Goal: Information Seeking & Learning: Learn about a topic

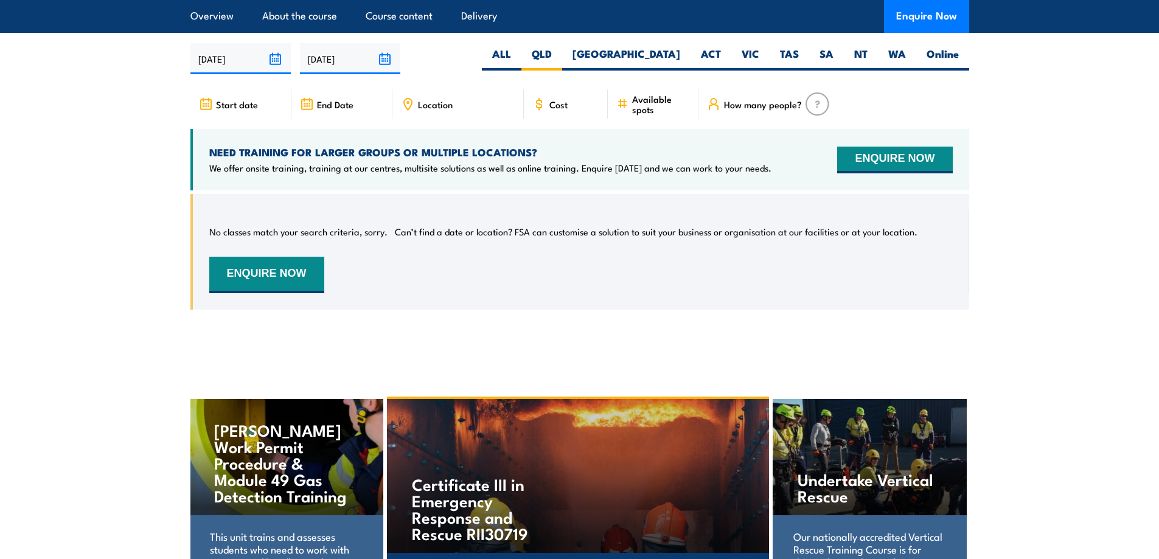
click at [237, 110] on span "Start date" at bounding box center [237, 104] width 42 height 10
drag, startPoint x: 192, startPoint y: 115, endPoint x: 236, endPoint y: 69, distance: 63.7
click at [236, 69] on article "UPCOMING SCHEDULE FOR - "PUA20622 Certificate II in Public Safety (Firefighting…" at bounding box center [579, 159] width 779 height 338
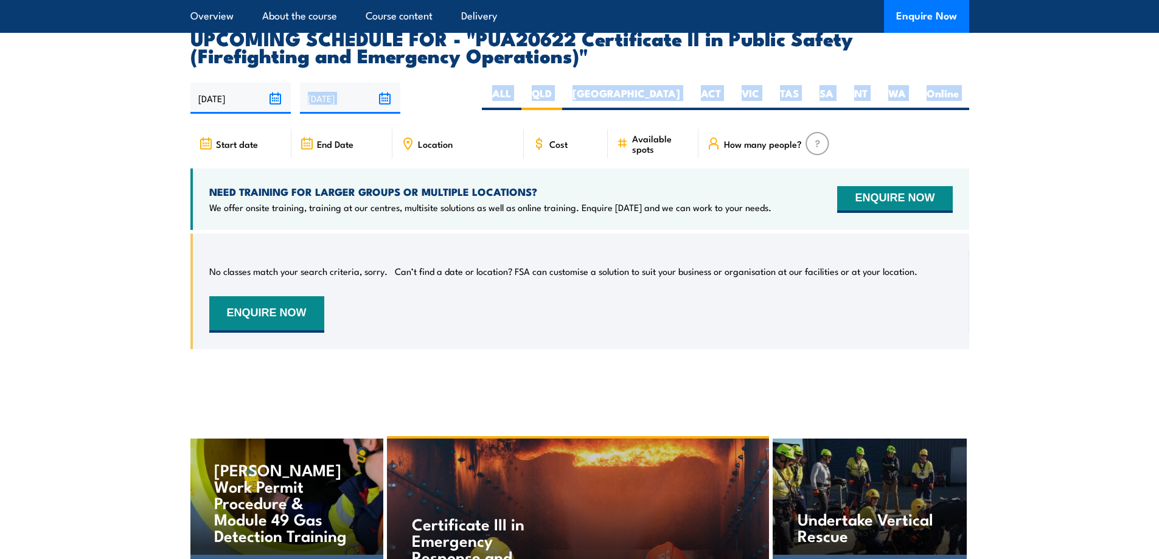
scroll to position [2033, 0]
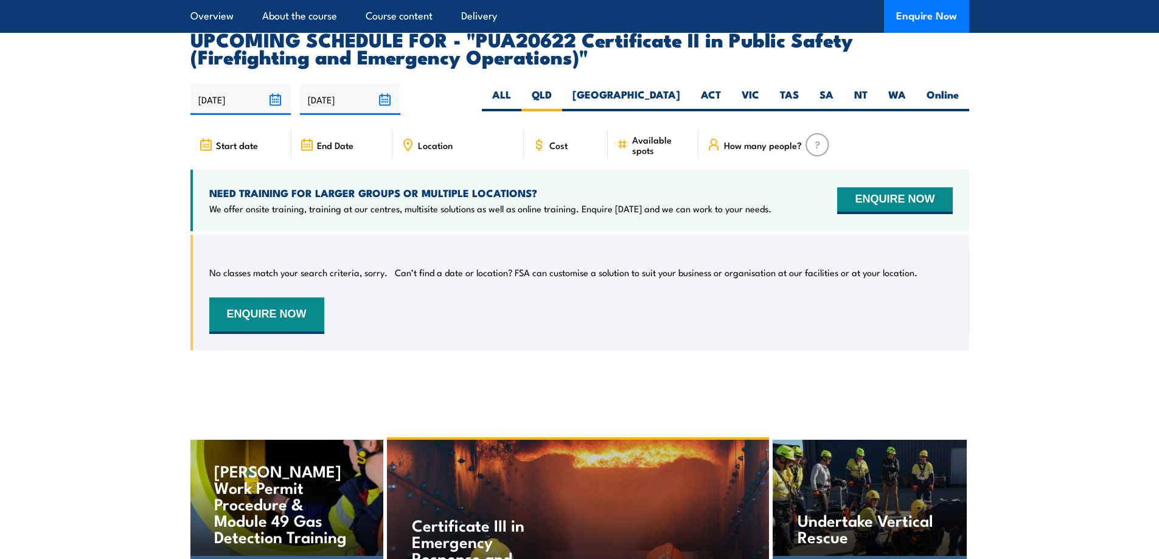
click at [344, 185] on div "NEED TRAINING FOR LARGER GROUPS OR MULTIPLE LOCATIONS? We offer onsite training…" at bounding box center [579, 200] width 779 height 61
click at [415, 215] on p "We offer onsite training, training at our centres, multisite solutions as well …" at bounding box center [490, 209] width 562 height 12
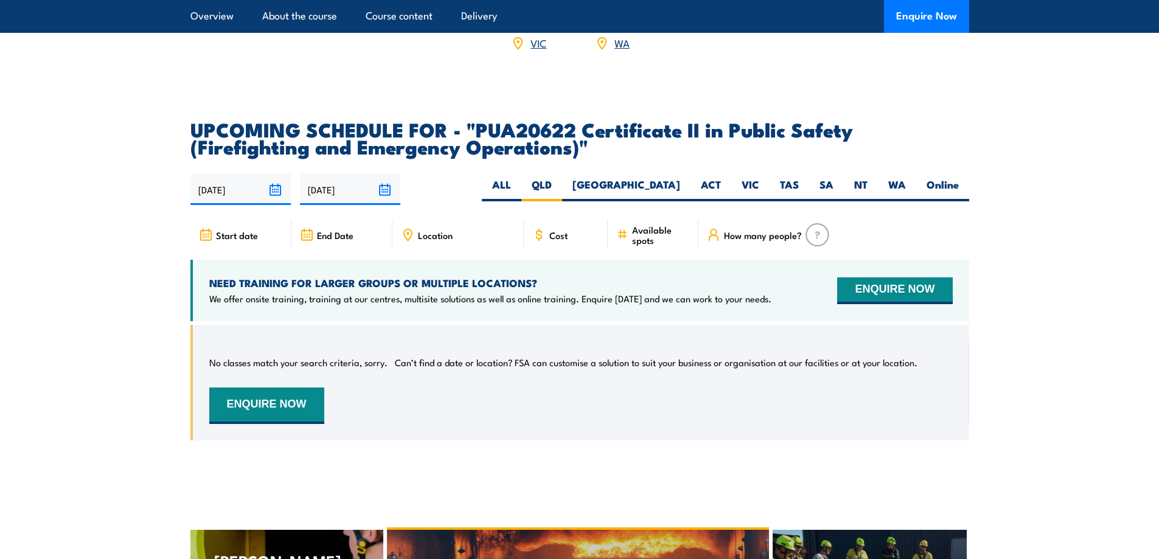
scroll to position [1927, 0]
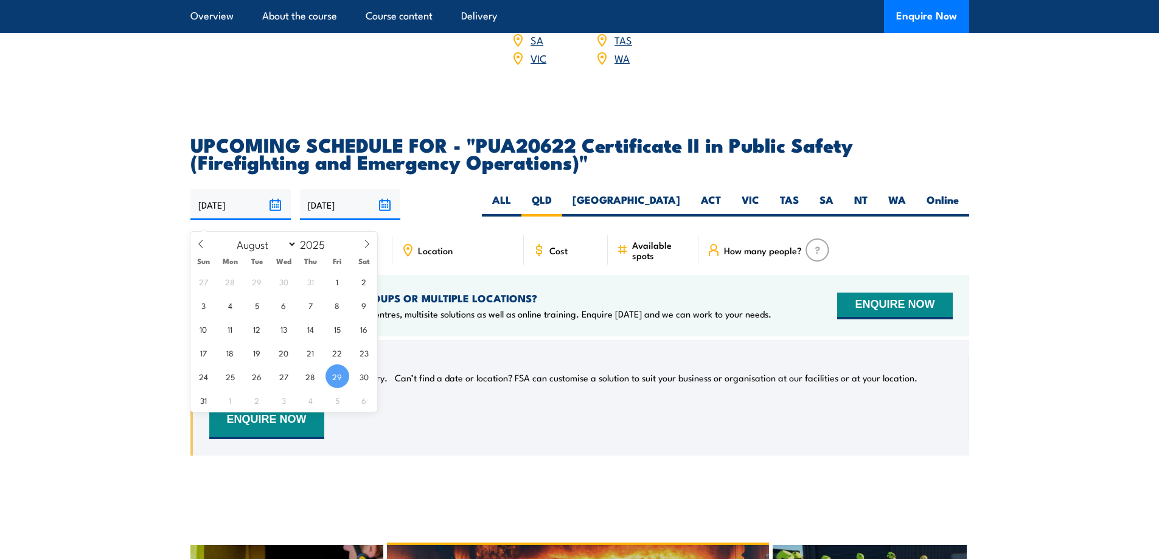
click at [276, 220] on input "[DATE]" at bounding box center [240, 204] width 100 height 31
click at [382, 216] on input "[DATE]" at bounding box center [350, 204] width 100 height 31
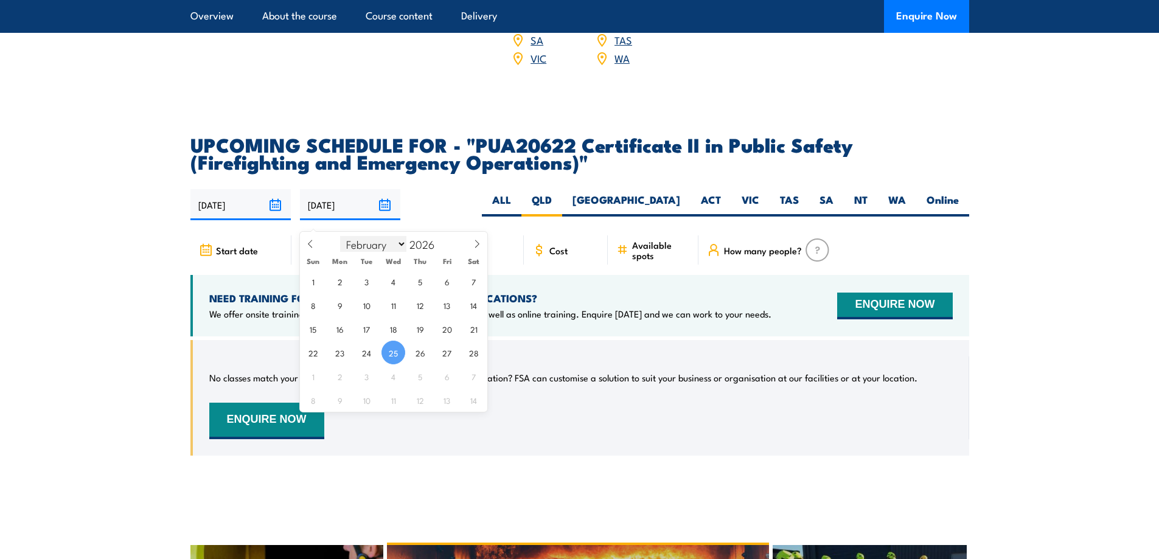
click at [402, 249] on select "January February March April May June July August September October November De…" at bounding box center [373, 244] width 66 height 16
select select "7"
click at [341, 236] on select "January February March April May June July August September October November De…" at bounding box center [373, 244] width 66 height 16
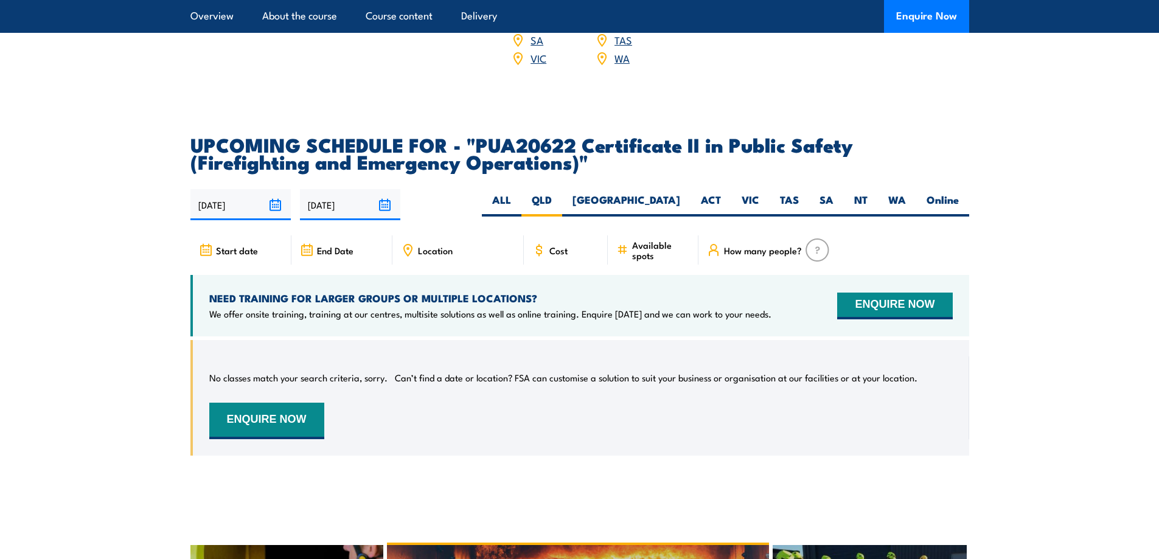
click at [464, 220] on div "29/08/2025 25/02/2026" at bounding box center [579, 204] width 779 height 31
click at [562, 207] on label "QLD" at bounding box center [541, 205] width 41 height 24
click at [560, 201] on input "QLD" at bounding box center [556, 197] width 8 height 8
click at [521, 208] on label "ALL" at bounding box center [502, 205] width 40 height 24
click at [519, 201] on input "ALL" at bounding box center [515, 197] width 8 height 8
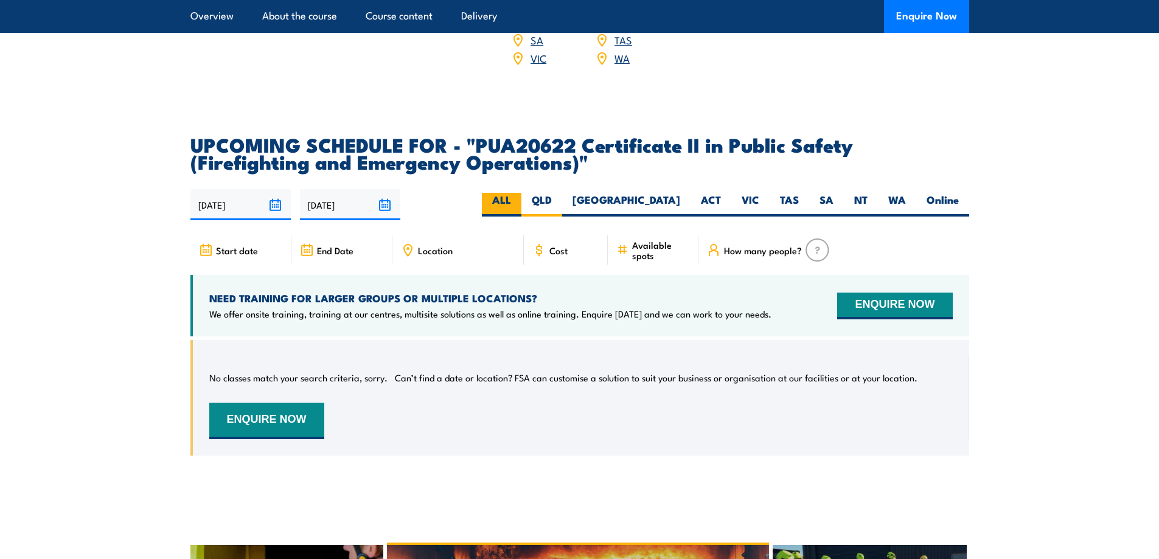
radio input "true"
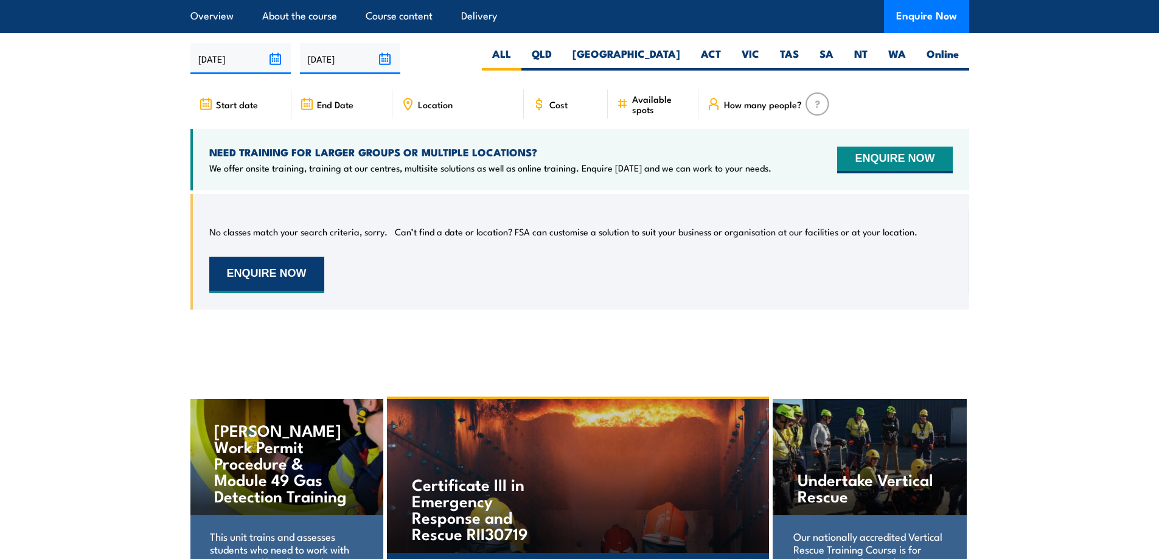
click at [292, 285] on button "ENQUIRE NOW" at bounding box center [266, 275] width 115 height 37
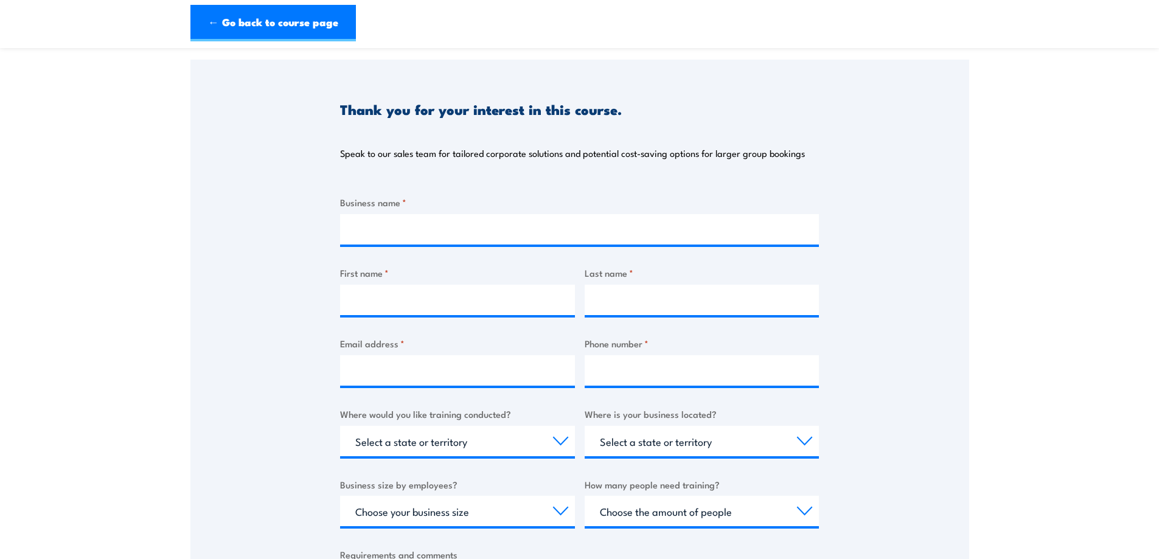
scroll to position [134, 0]
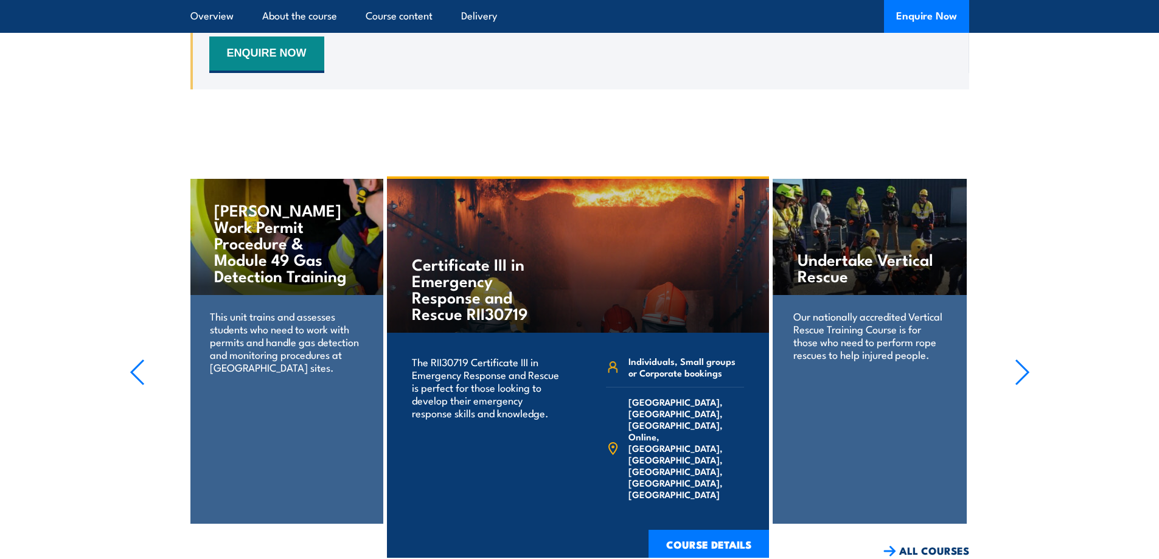
scroll to position [2317, 0]
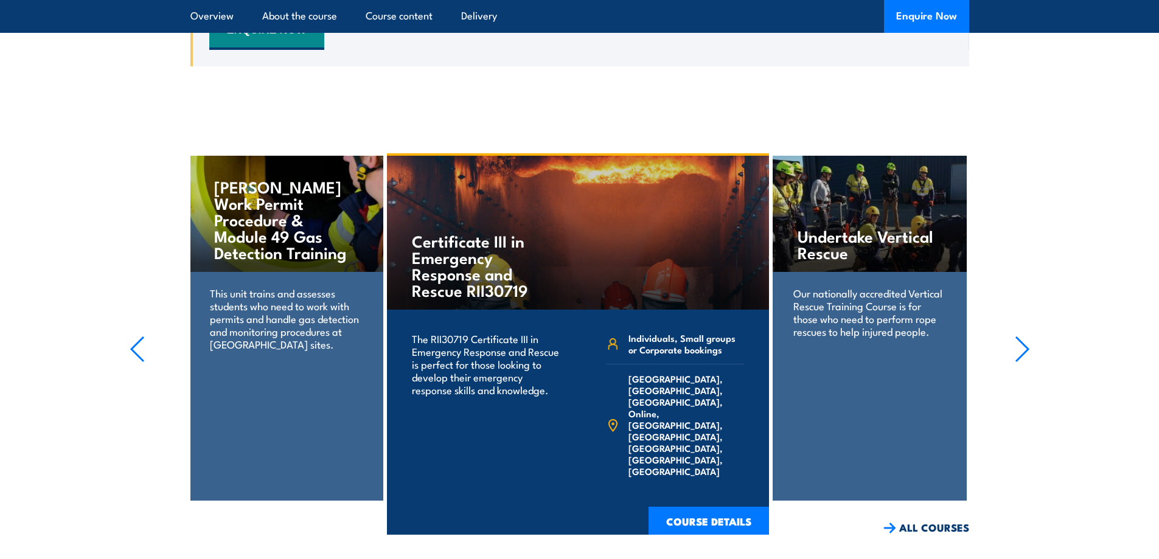
drag, startPoint x: 420, startPoint y: 186, endPoint x: 453, endPoint y: 110, distance: 83.4
click at [471, 295] on h4 "Certificate III in Emergency Response and Rescue RII30719" at bounding box center [483, 265] width 143 height 66
click at [729, 529] on link "COURSE DETAILS" at bounding box center [709, 523] width 120 height 32
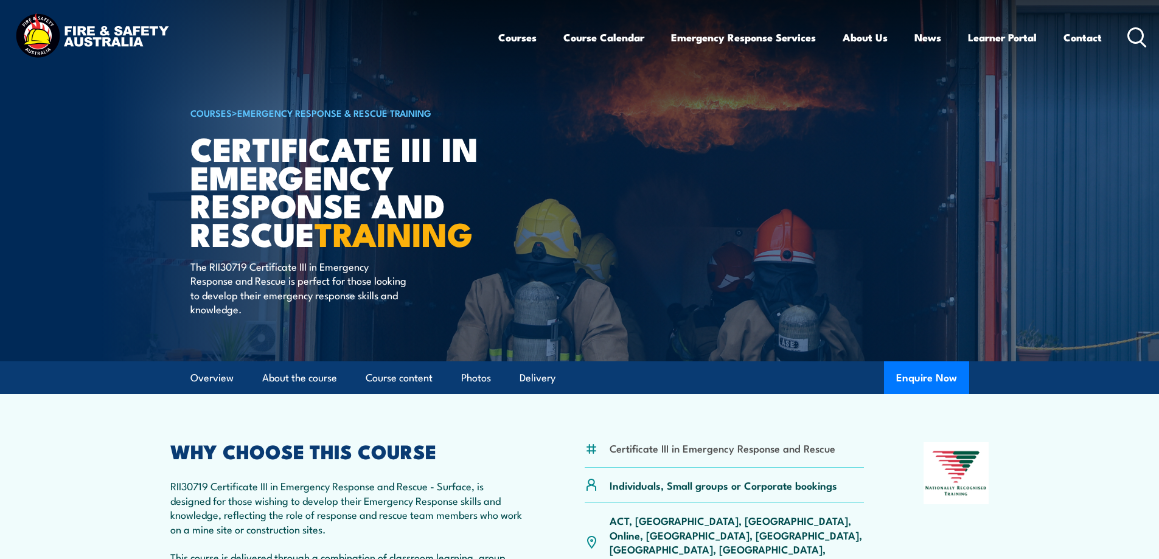
click at [191, 137] on h1 "Certificate III in Emergency Response and Rescue TRAINING" at bounding box center [340, 191] width 301 height 114
click at [228, 268] on p "The RII30719 Certificate III in Emergency Response and Rescue is perfect for th…" at bounding box center [301, 287] width 222 height 57
copy p "RII30719"
